Goal: Ask a question

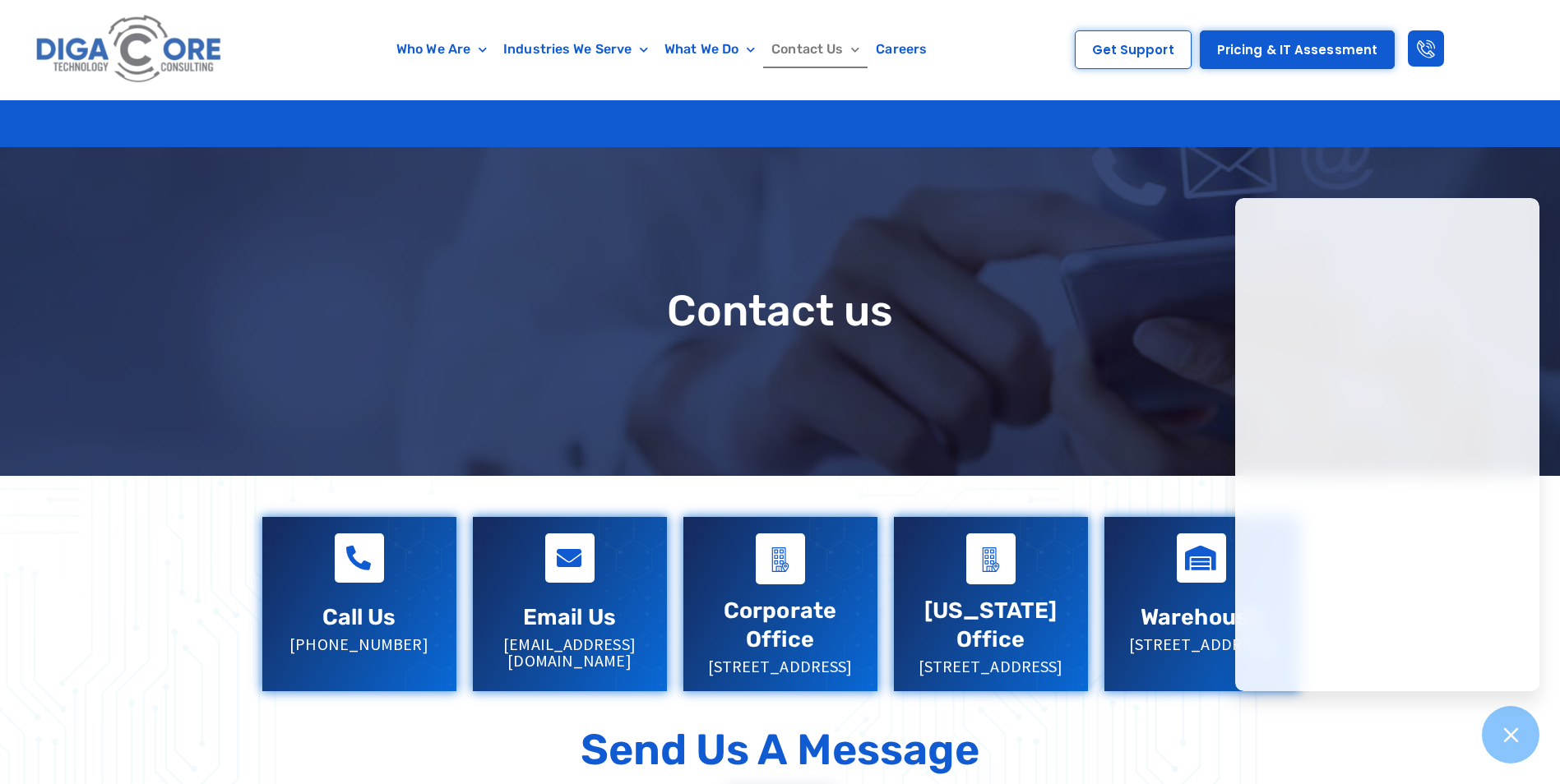
scroll to position [246, 0]
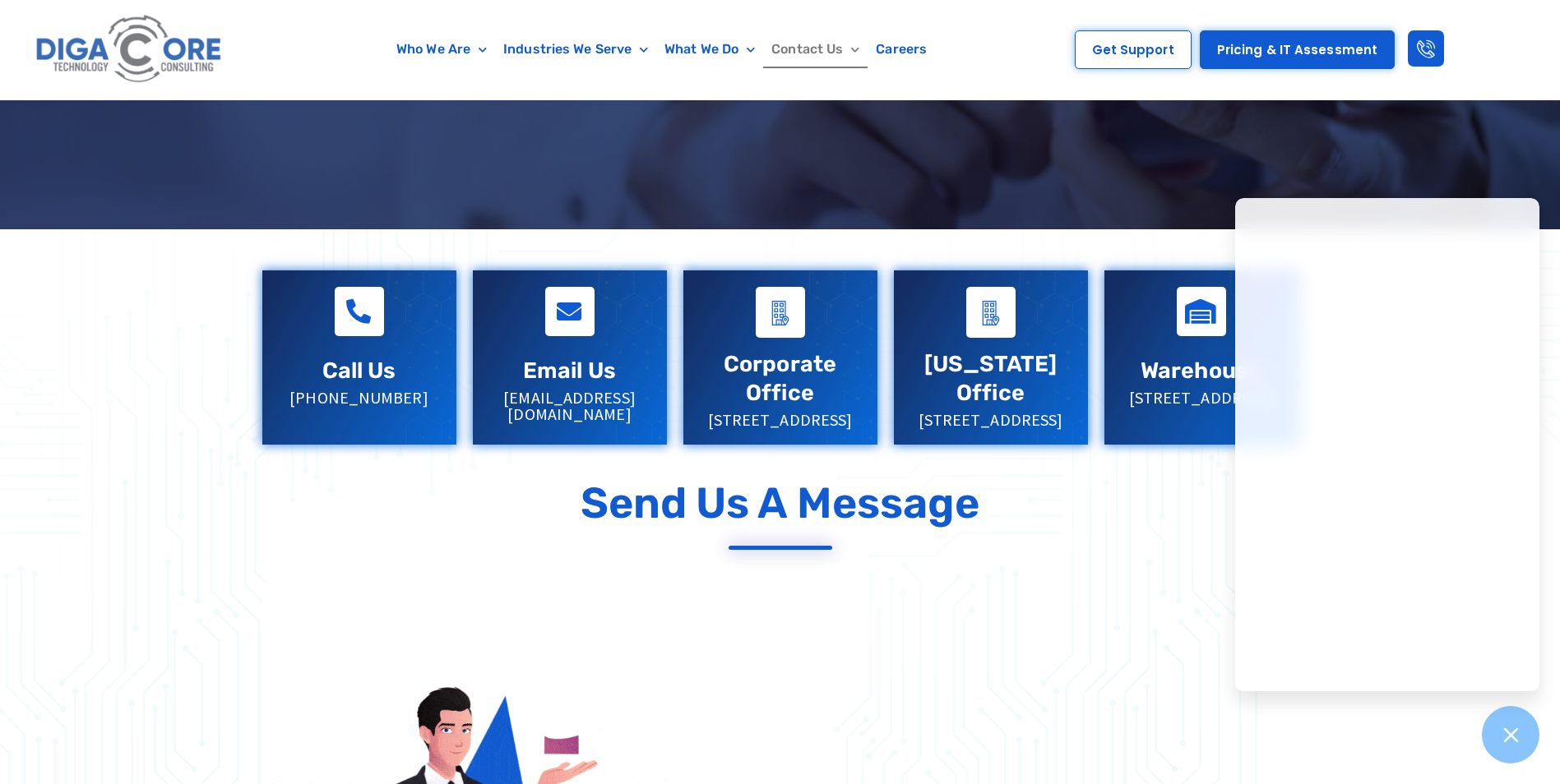
click at [1493, 755] on div at bounding box center [1510, 734] width 60 height 60
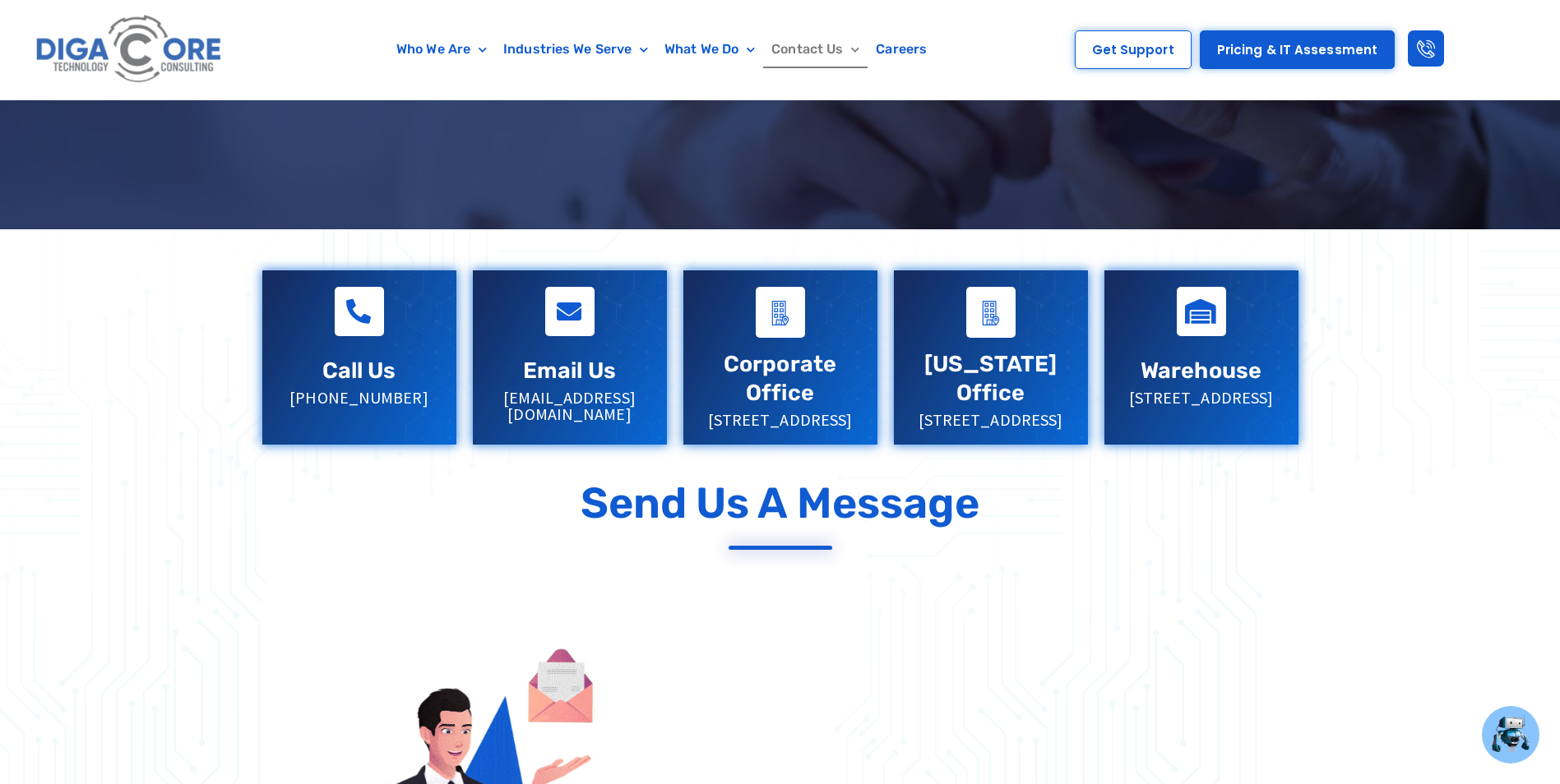
click at [411, 394] on p "[PHONE_NUMBER]" at bounding box center [359, 398] width 162 height 17
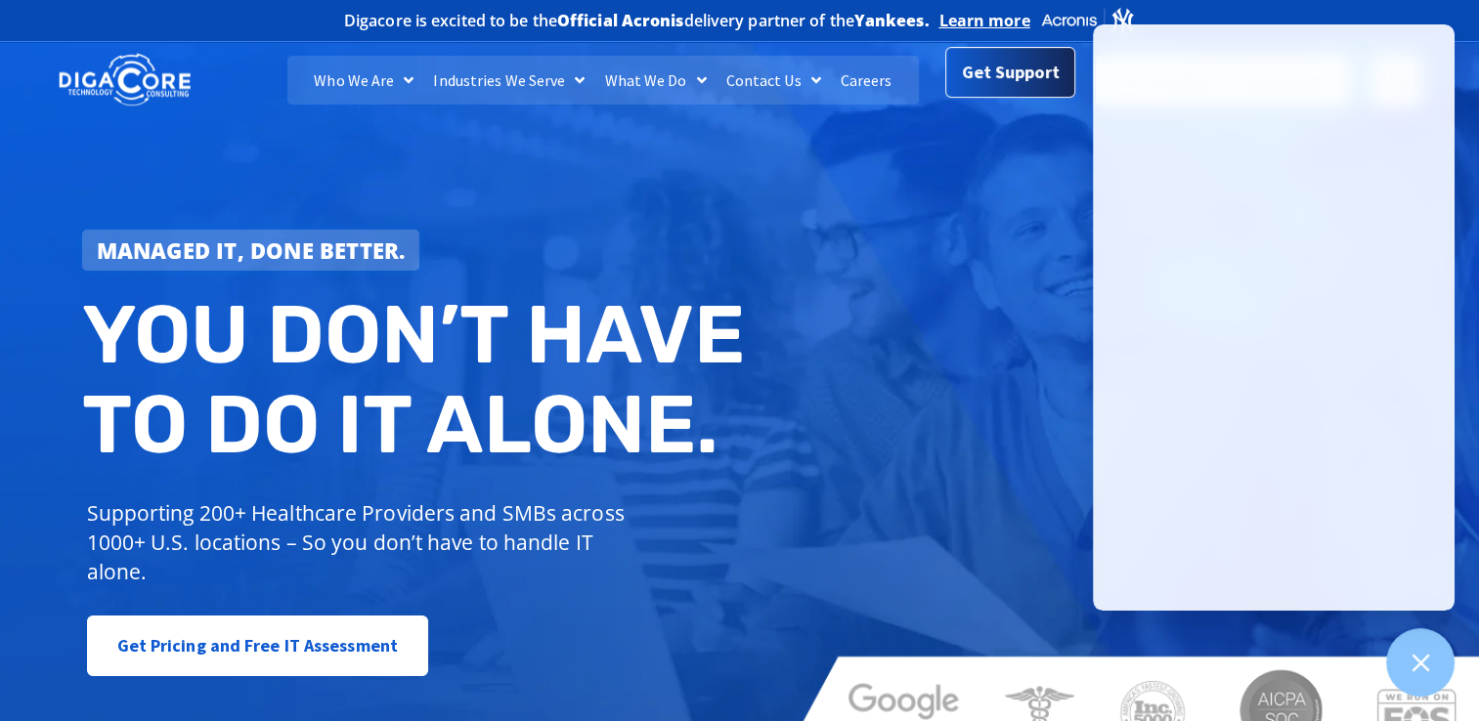
click at [1022, 93] on link "Get Support" at bounding box center [1010, 76] width 130 height 51
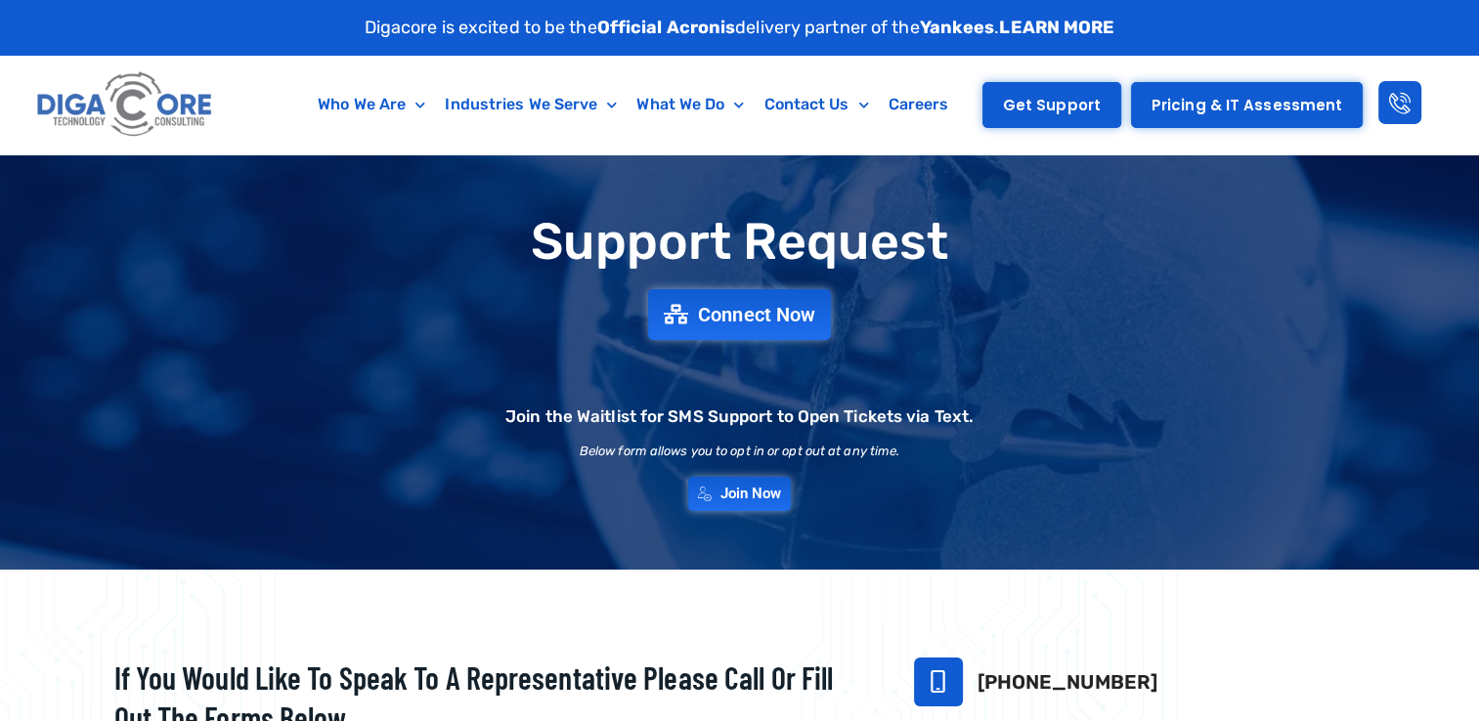
click at [1024, 99] on span "Get Support" at bounding box center [1052, 105] width 98 height 15
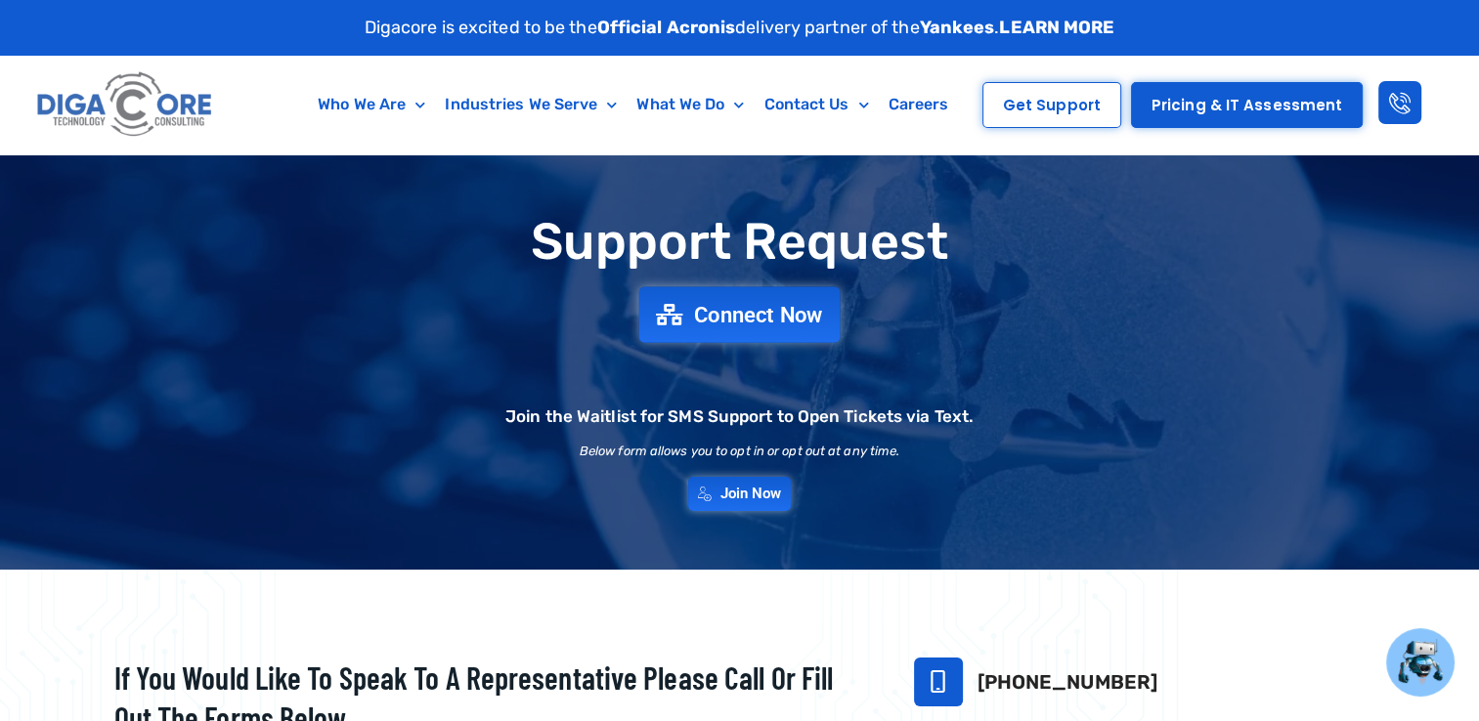
click at [740, 314] on span "Connect Now" at bounding box center [758, 314] width 129 height 21
